Goal: Find specific page/section: Find specific page/section

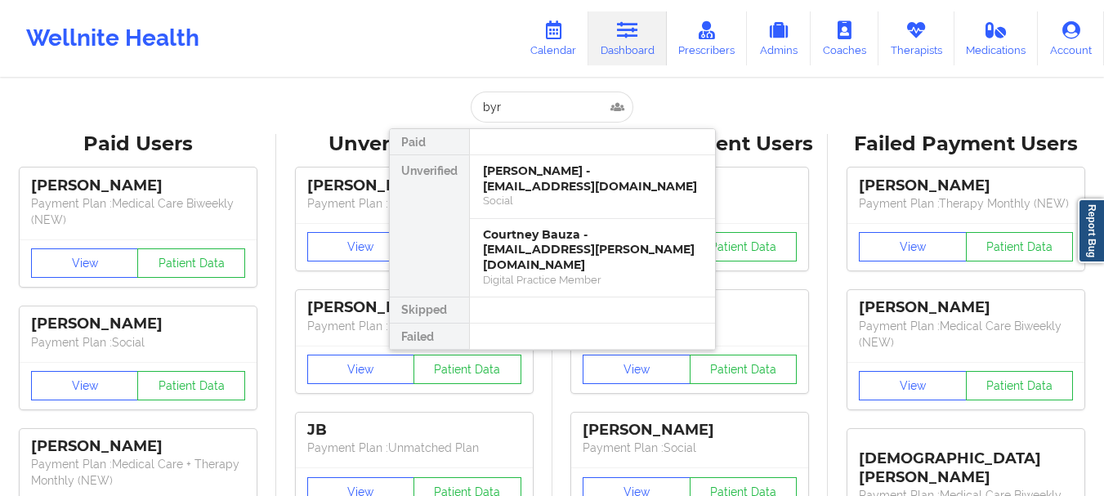
type input "[PERSON_NAME]"
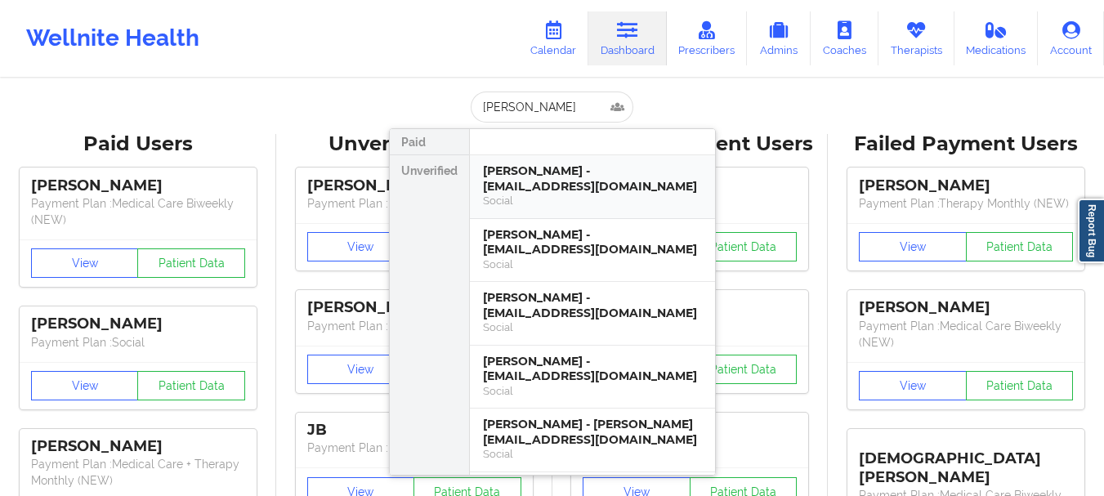
click at [500, 181] on div "[PERSON_NAME] - [EMAIL_ADDRESS][DOMAIN_NAME]" at bounding box center [592, 178] width 219 height 30
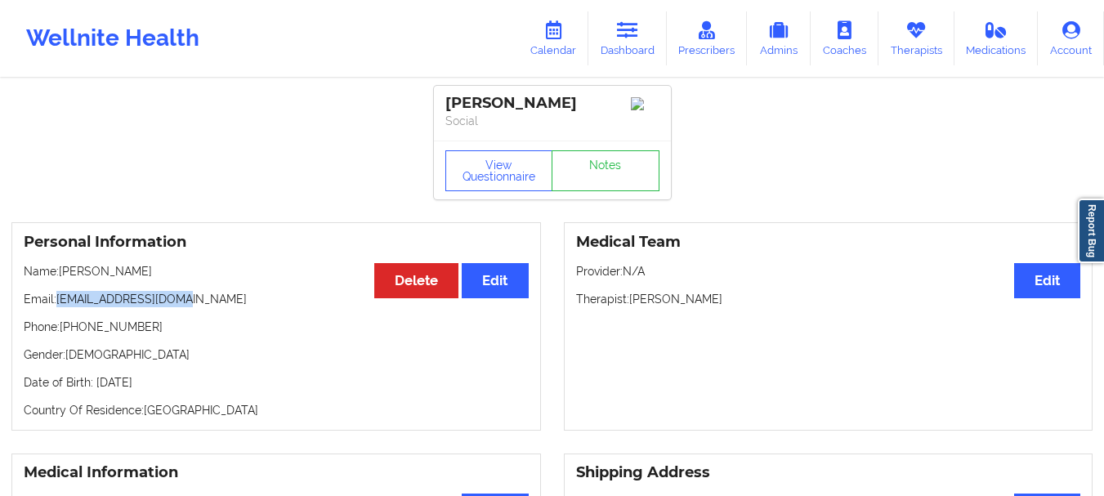
drag, startPoint x: 192, startPoint y: 303, endPoint x: 58, endPoint y: 312, distance: 134.4
click at [58, 307] on p "Email: [EMAIL_ADDRESS][DOMAIN_NAME]" at bounding box center [276, 299] width 505 height 16
copy p "[EMAIL_ADDRESS][DOMAIN_NAME]"
click at [625, 32] on icon at bounding box center [627, 30] width 21 height 18
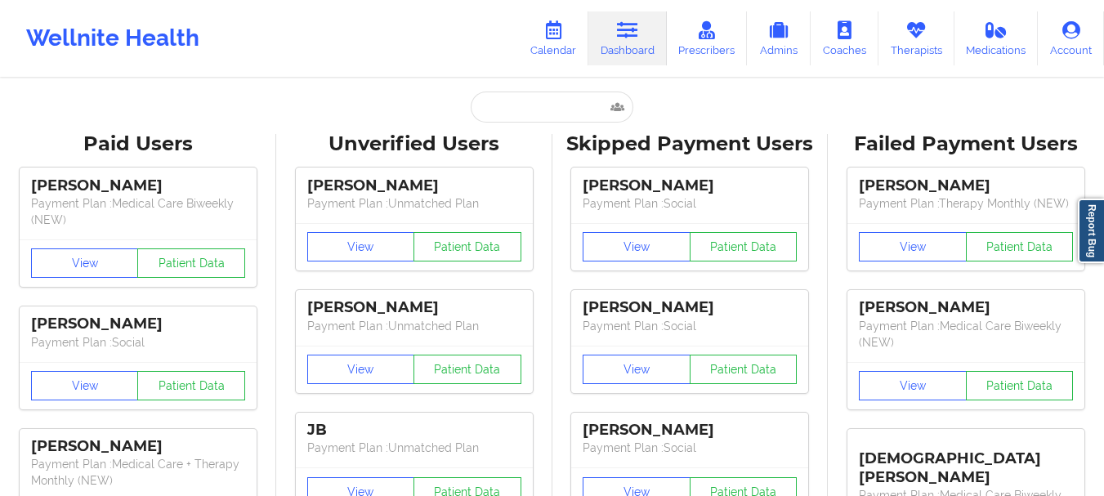
click at [494, 115] on input "text" at bounding box center [552, 107] width 162 height 31
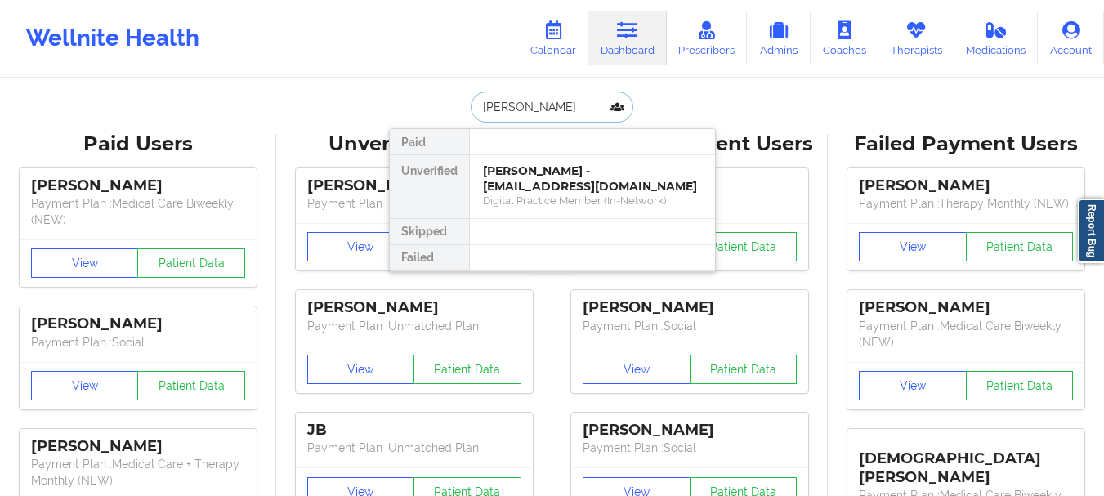
type input "[PERSON_NAME]"
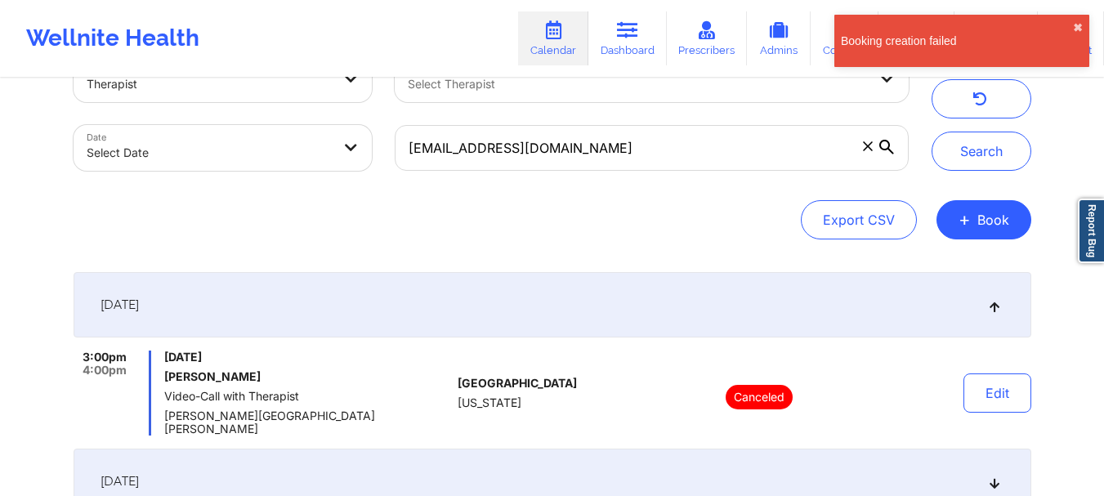
click at [864, 145] on icon at bounding box center [868, 146] width 10 height 10
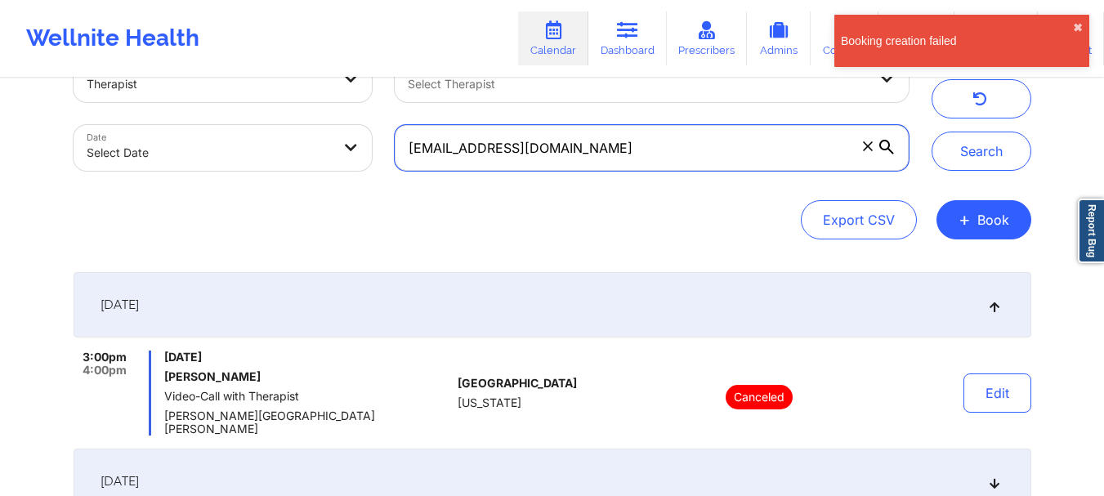
click at [864, 145] on input "michibauza123@gmail.com" at bounding box center [651, 148] width 513 height 46
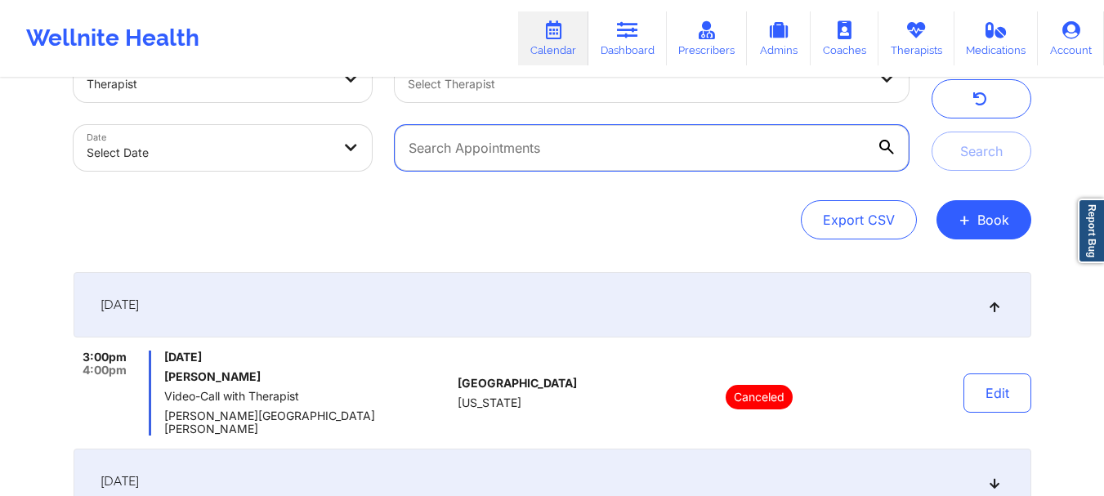
paste input "[EMAIL_ADDRESS][DOMAIN_NAME]"
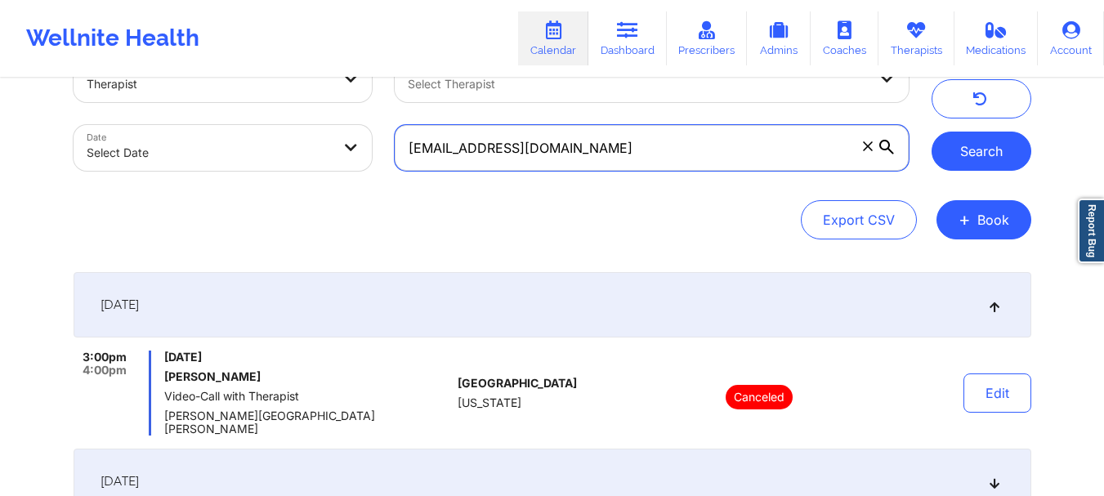
type input "[EMAIL_ADDRESS][DOMAIN_NAME]"
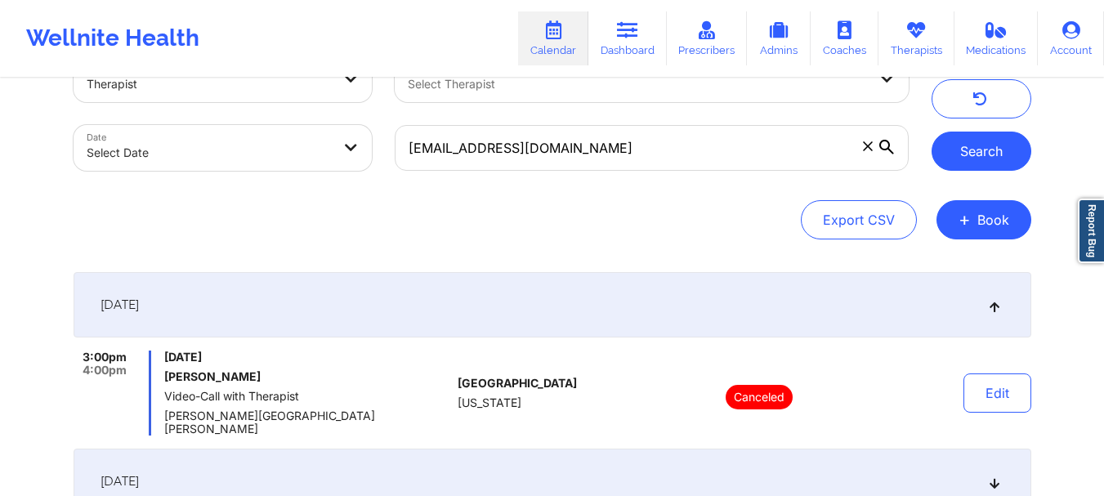
click at [953, 140] on button "Search" at bounding box center [982, 151] width 100 height 39
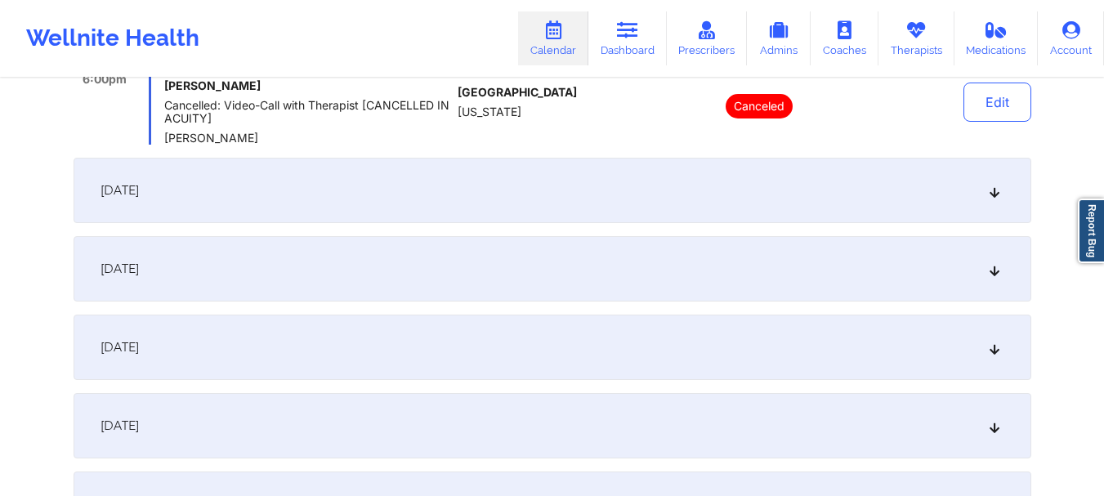
scroll to position [353, 0]
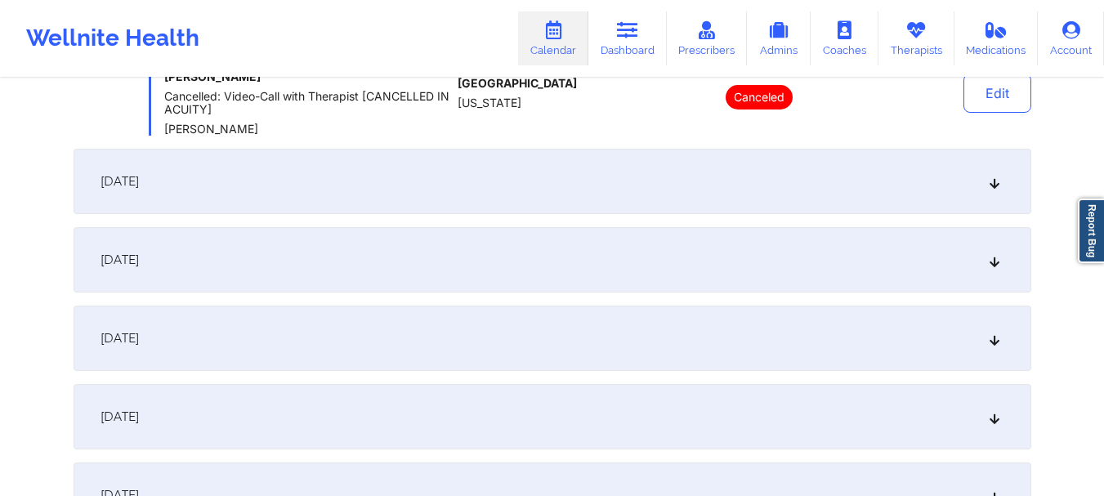
click at [995, 181] on icon at bounding box center [994, 181] width 14 height 11
